Goal: Task Accomplishment & Management: Manage account settings

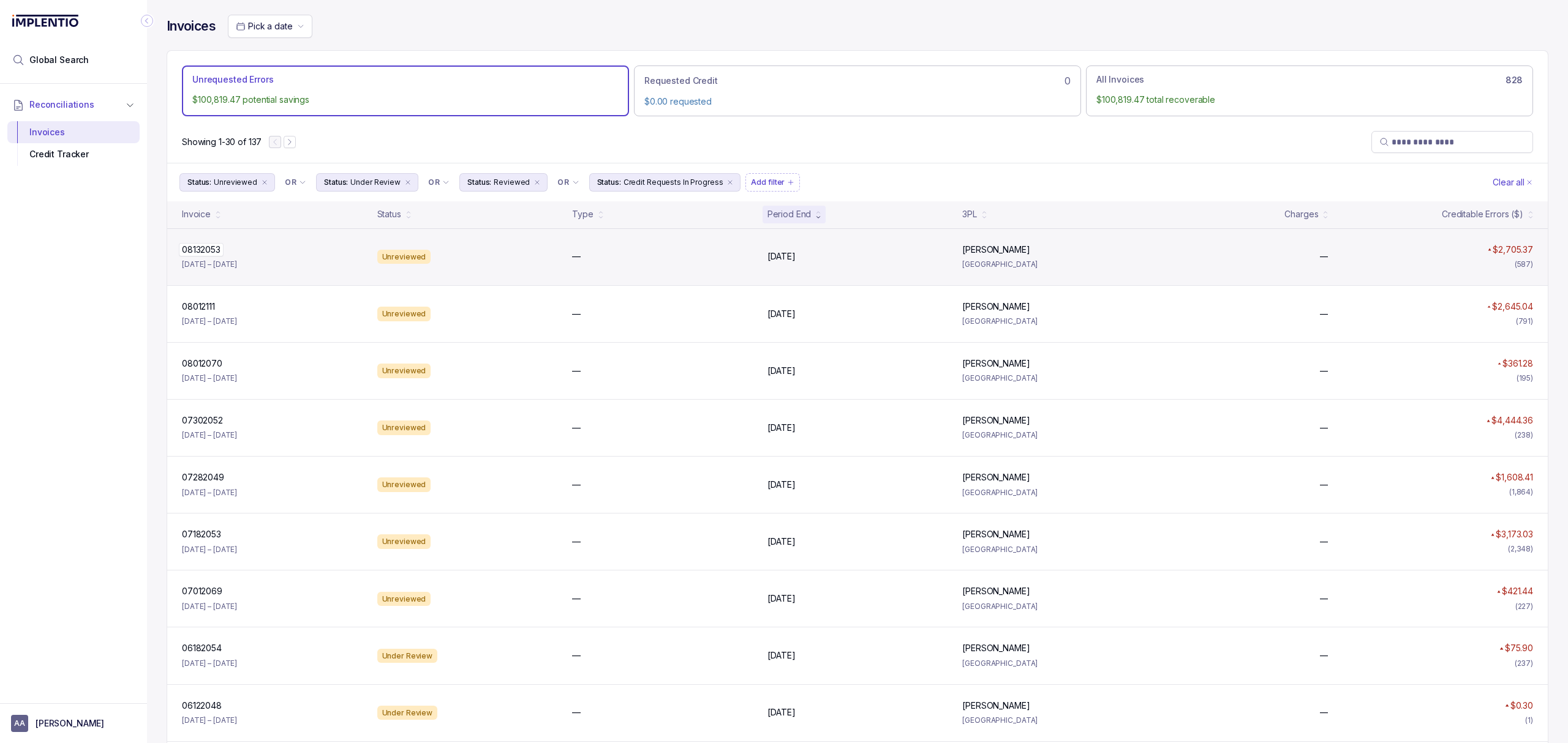
click at [206, 248] on p "08132053" at bounding box center [201, 250] width 45 height 14
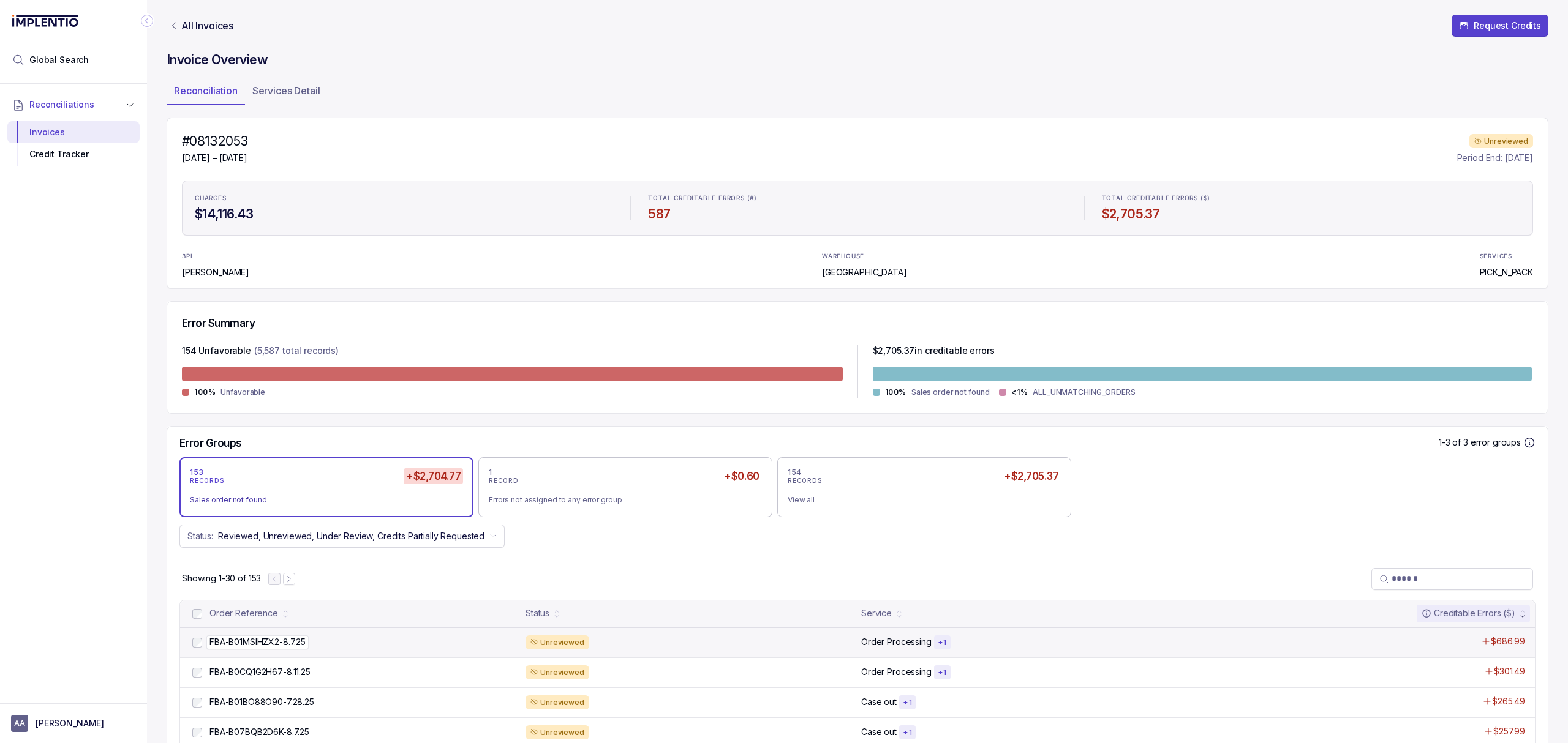
click at [294, 647] on p "FBA-B01MSIHZX2-8.7.25" at bounding box center [257, 642] width 102 height 14
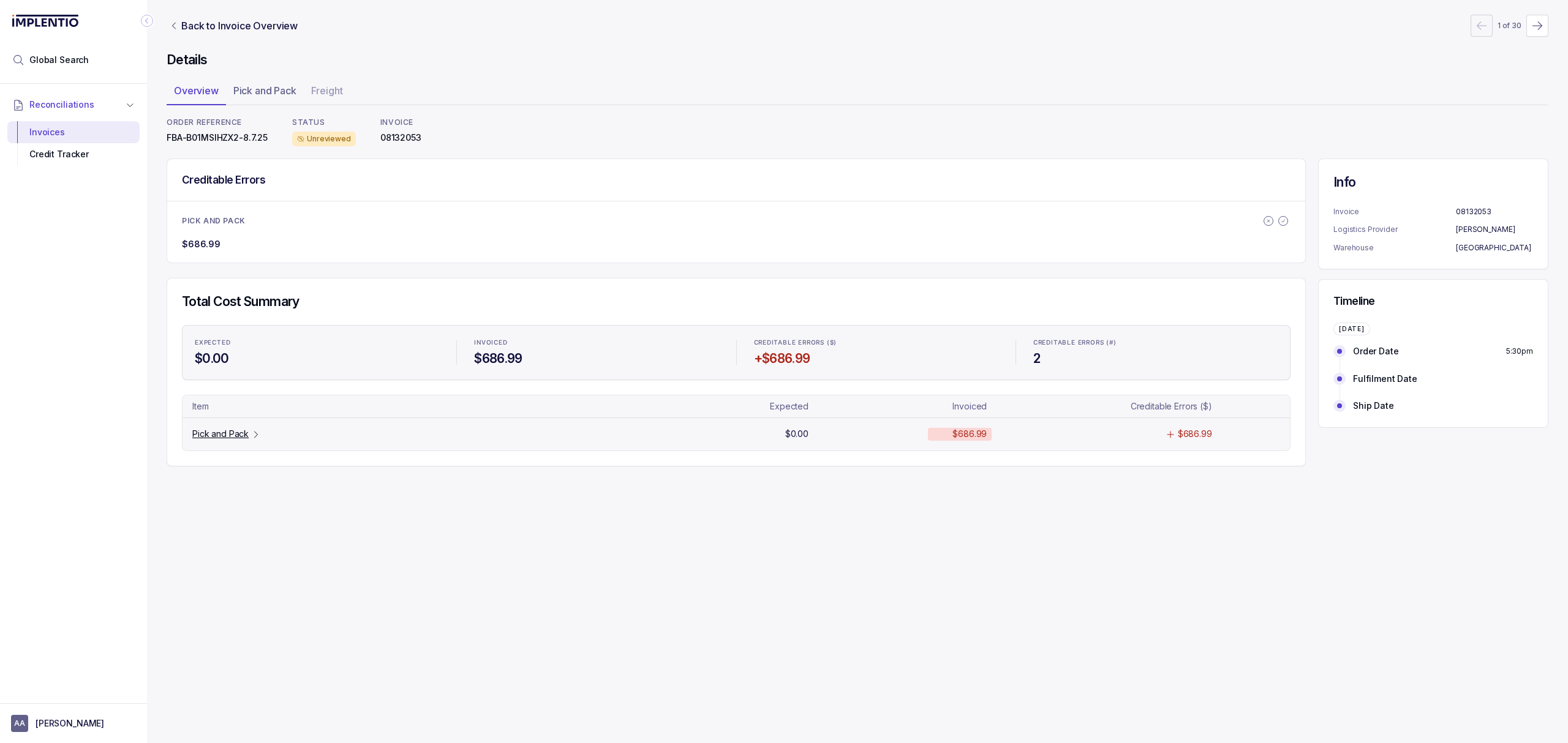
click at [240, 436] on p "Pick and Pack" at bounding box center [221, 434] width 56 height 12
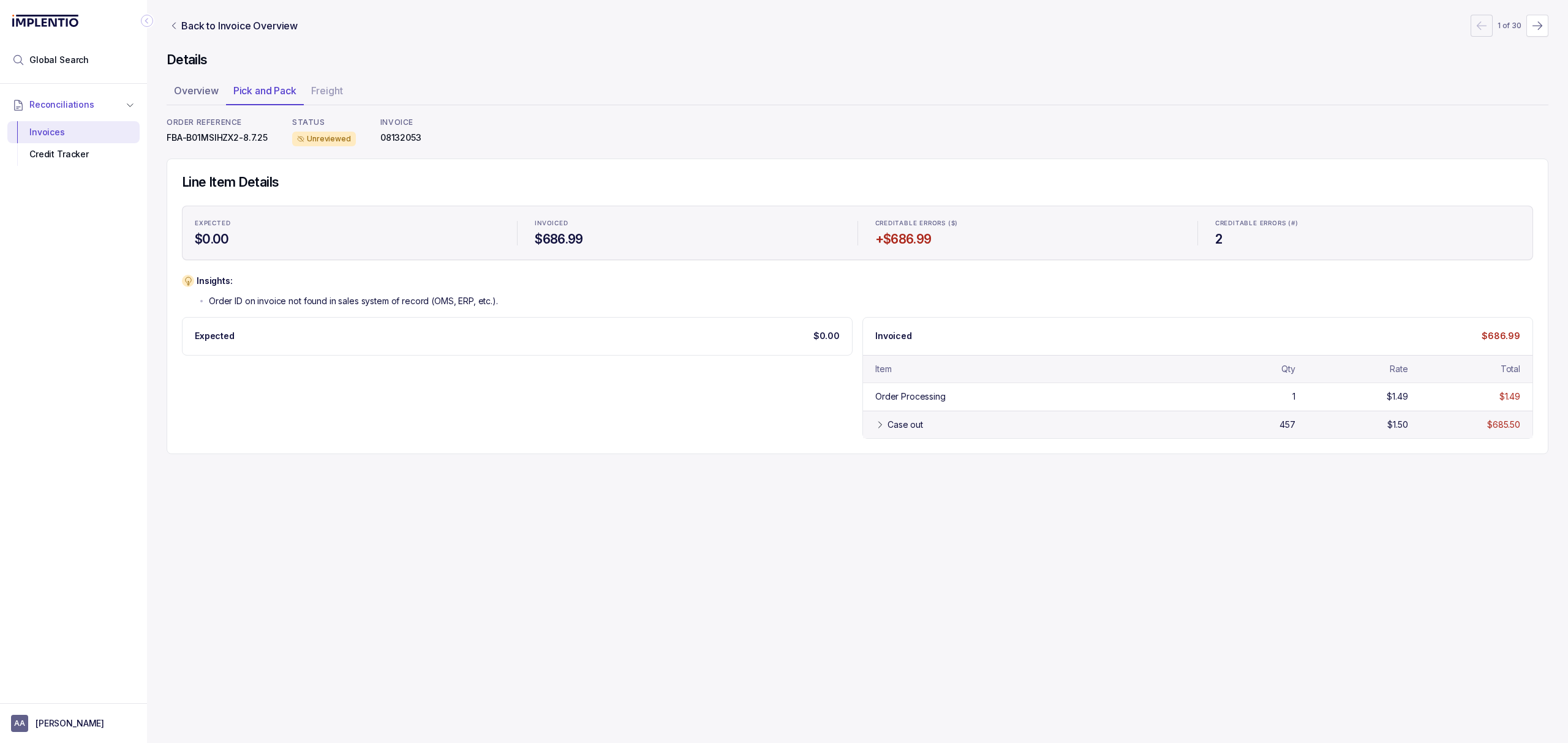
click at [887, 431] on div "Case out" at bounding box center [905, 425] width 36 height 12
click at [76, 159] on div "Credit Tracker" at bounding box center [73, 154] width 113 height 22
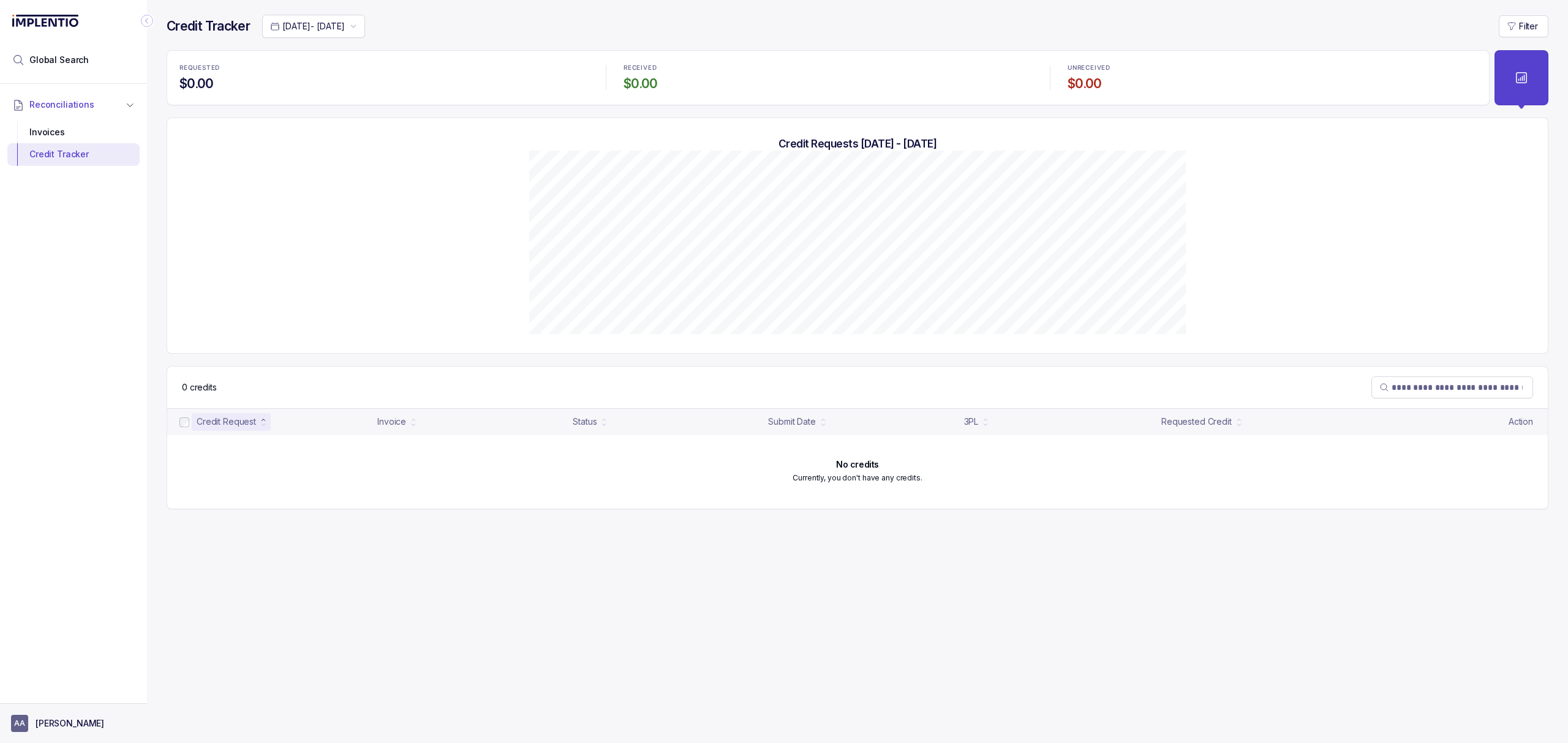
click at [69, 727] on p "[PERSON_NAME]" at bounding box center [70, 724] width 69 height 12
click at [69, 699] on p "Logout" at bounding box center [80, 696] width 101 height 12
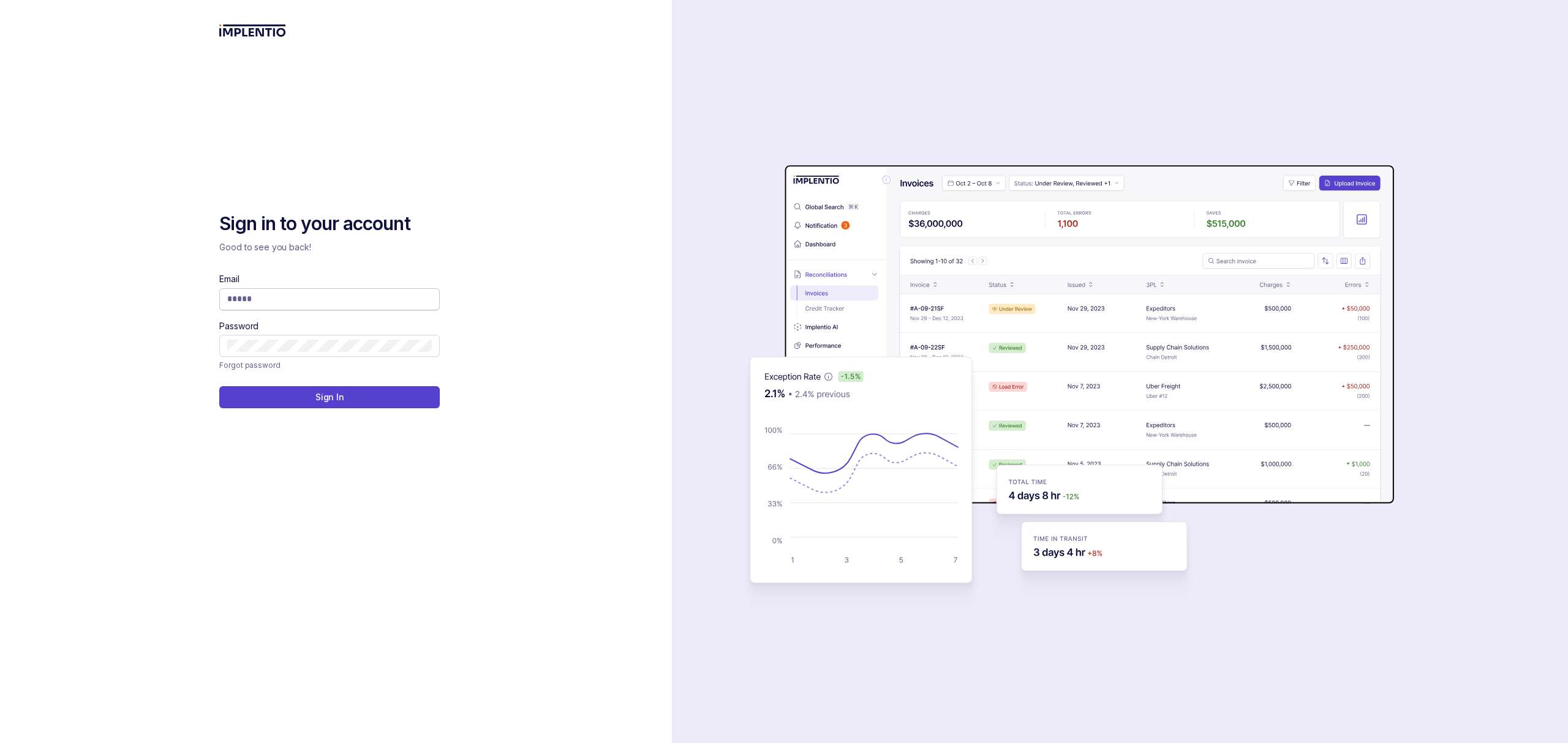
click at [275, 306] on span at bounding box center [329, 299] width 221 height 22
click at [275, 301] on input "Email" at bounding box center [330, 299] width 204 height 12
type input "**********"
